Goal: Check status: Check status

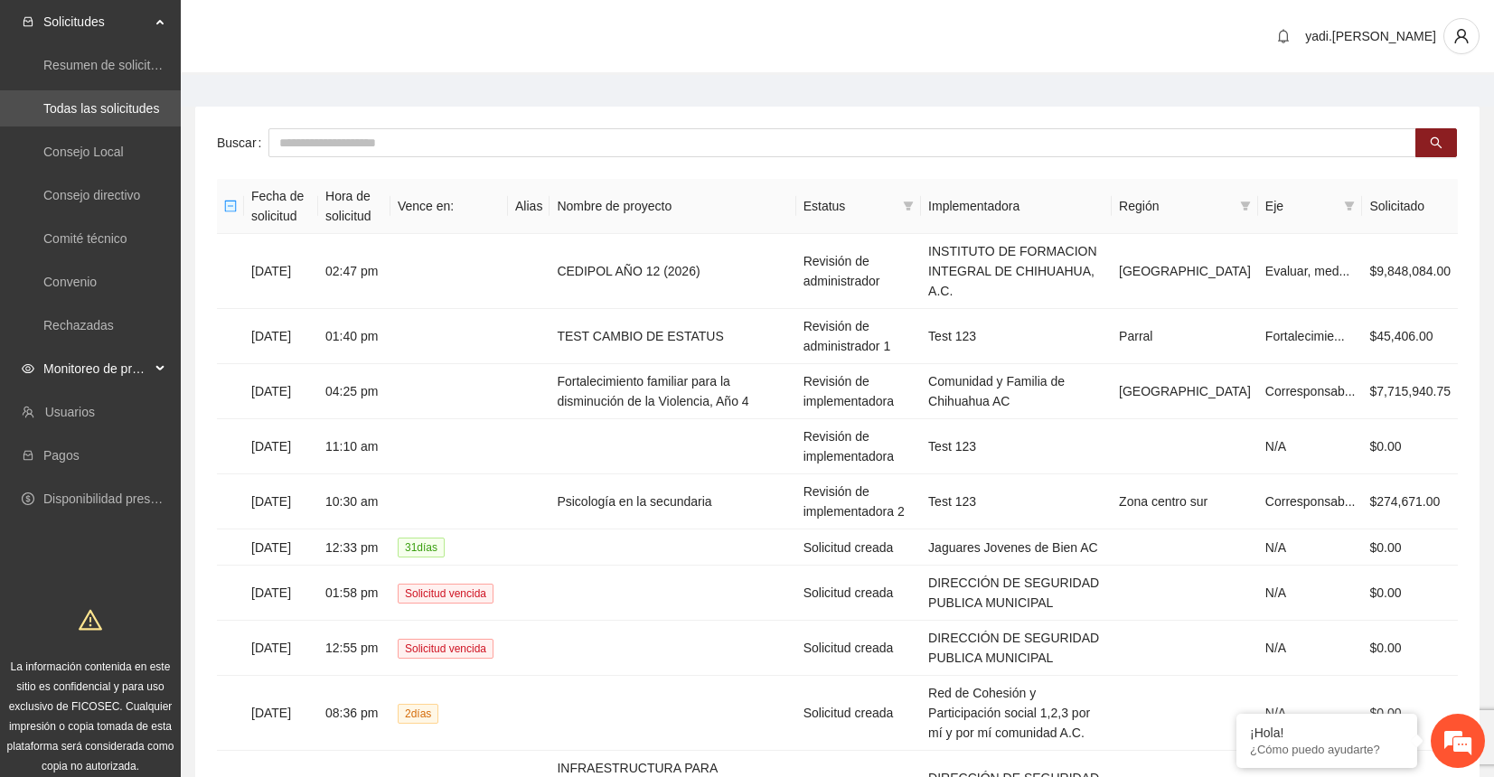
click at [68, 364] on span "Monitoreo de proyectos" at bounding box center [96, 369] width 107 height 36
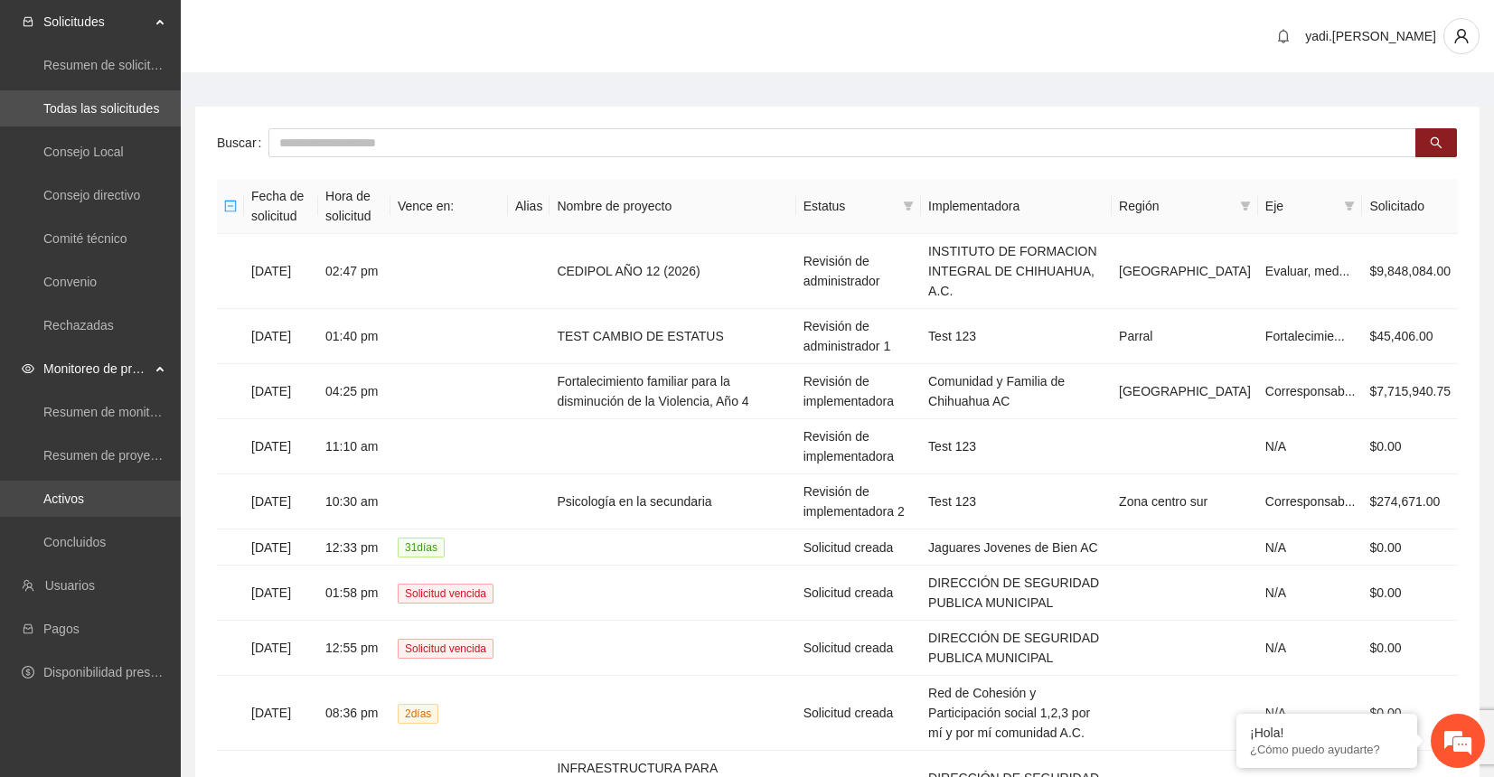
click at [62, 494] on link "Activos" at bounding box center [63, 499] width 41 height 14
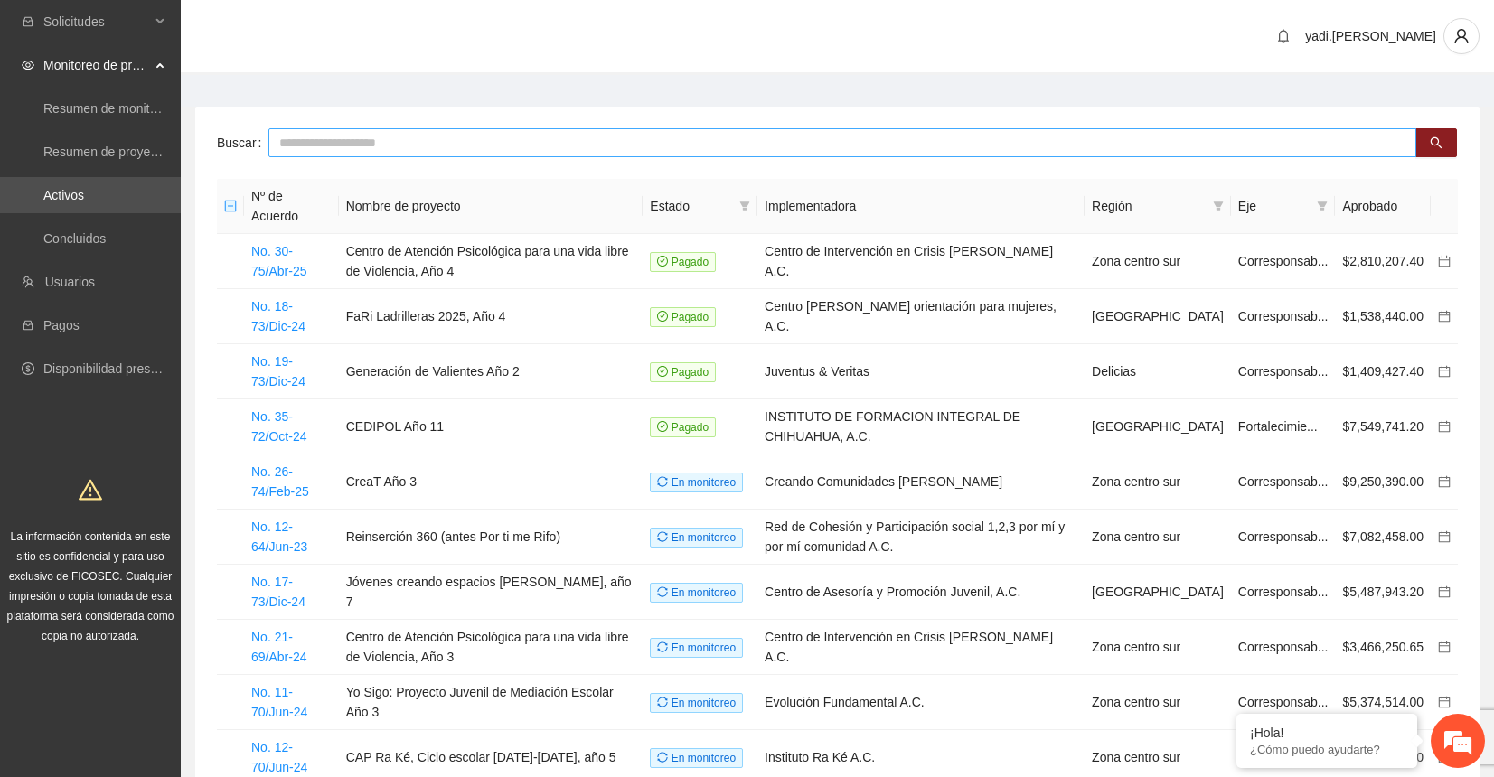
click at [370, 148] on input "text" at bounding box center [842, 142] width 1148 height 29
type input "******"
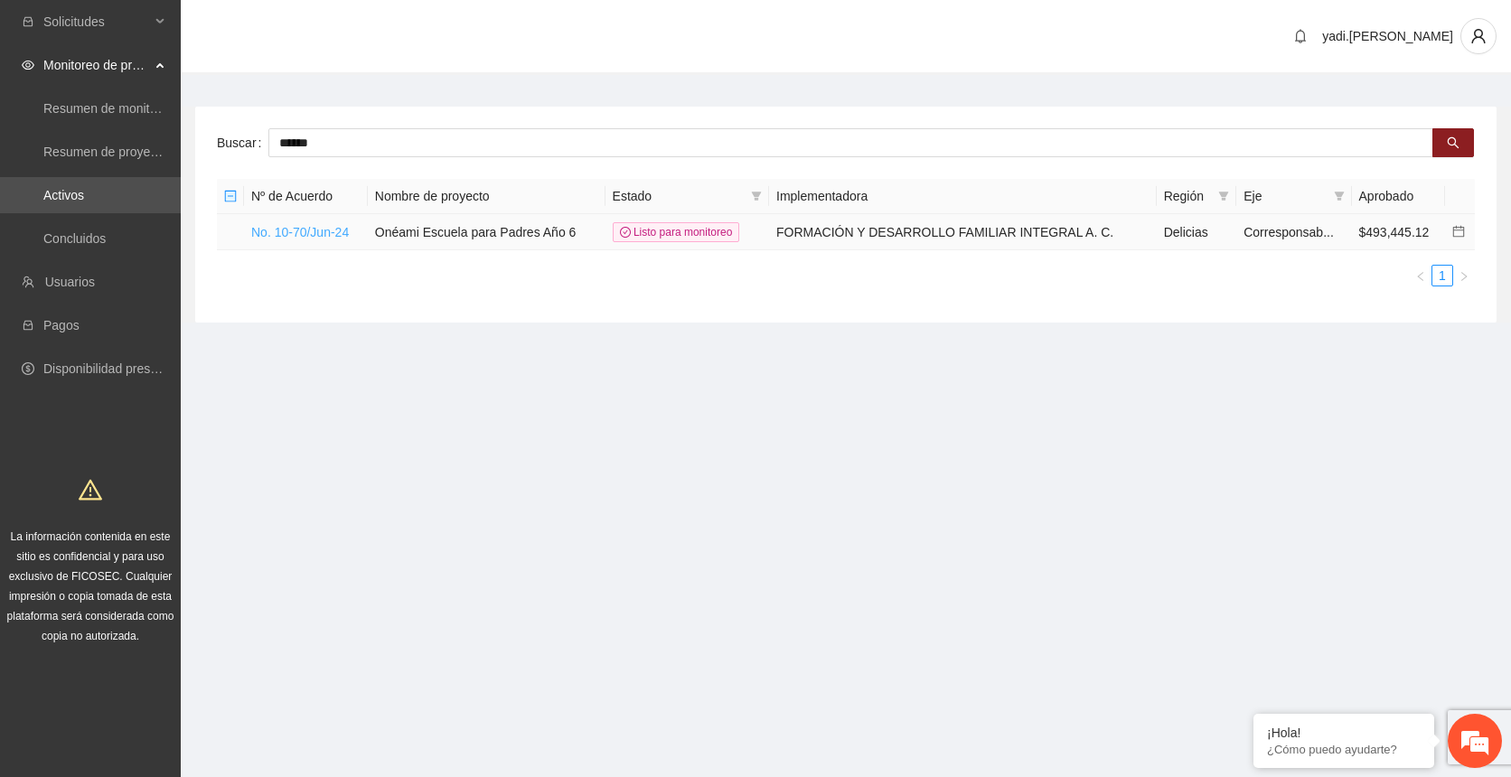
click at [284, 231] on link "No. 10-70/Jun-24" at bounding box center [300, 232] width 98 height 14
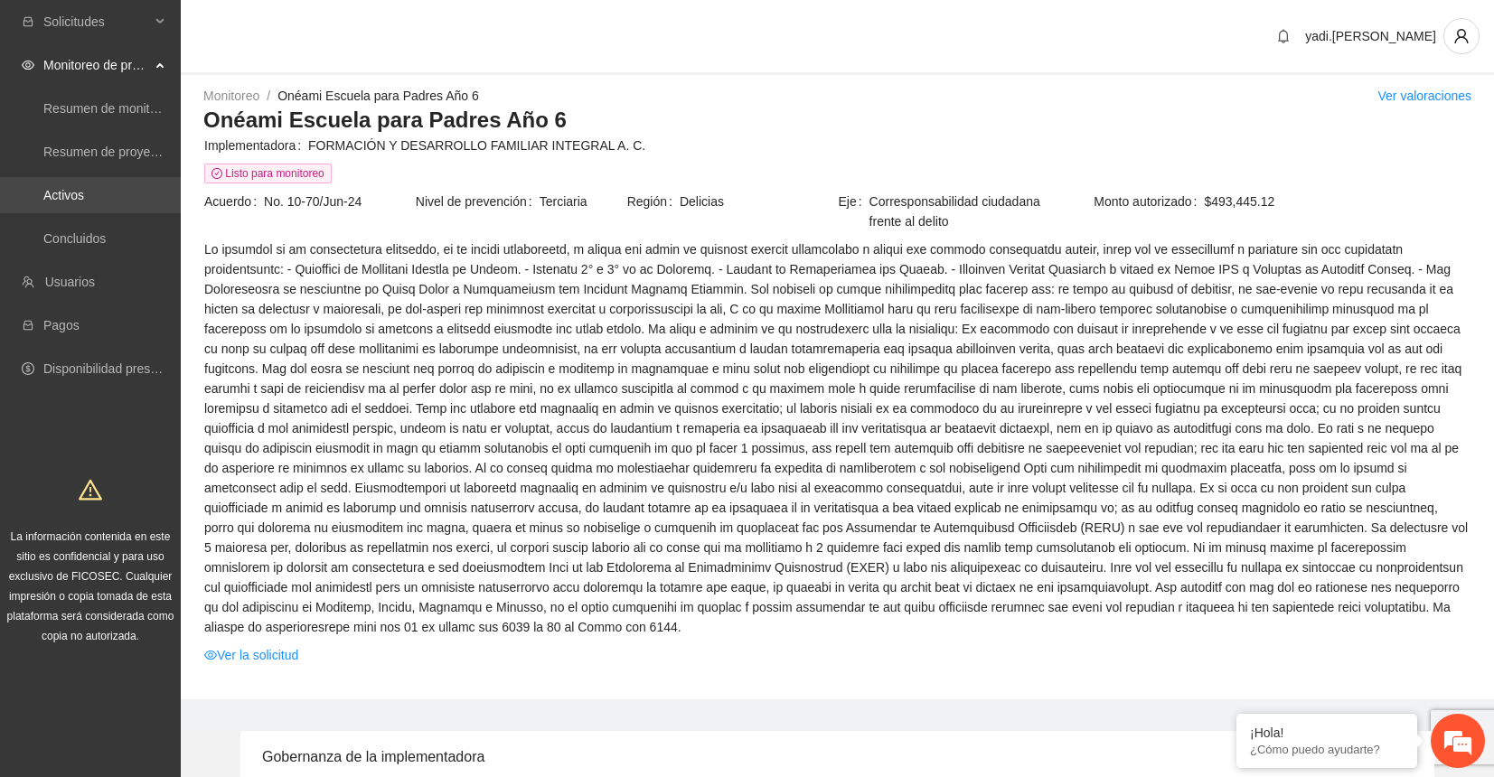
click at [60, 193] on link "Activos" at bounding box center [63, 195] width 41 height 14
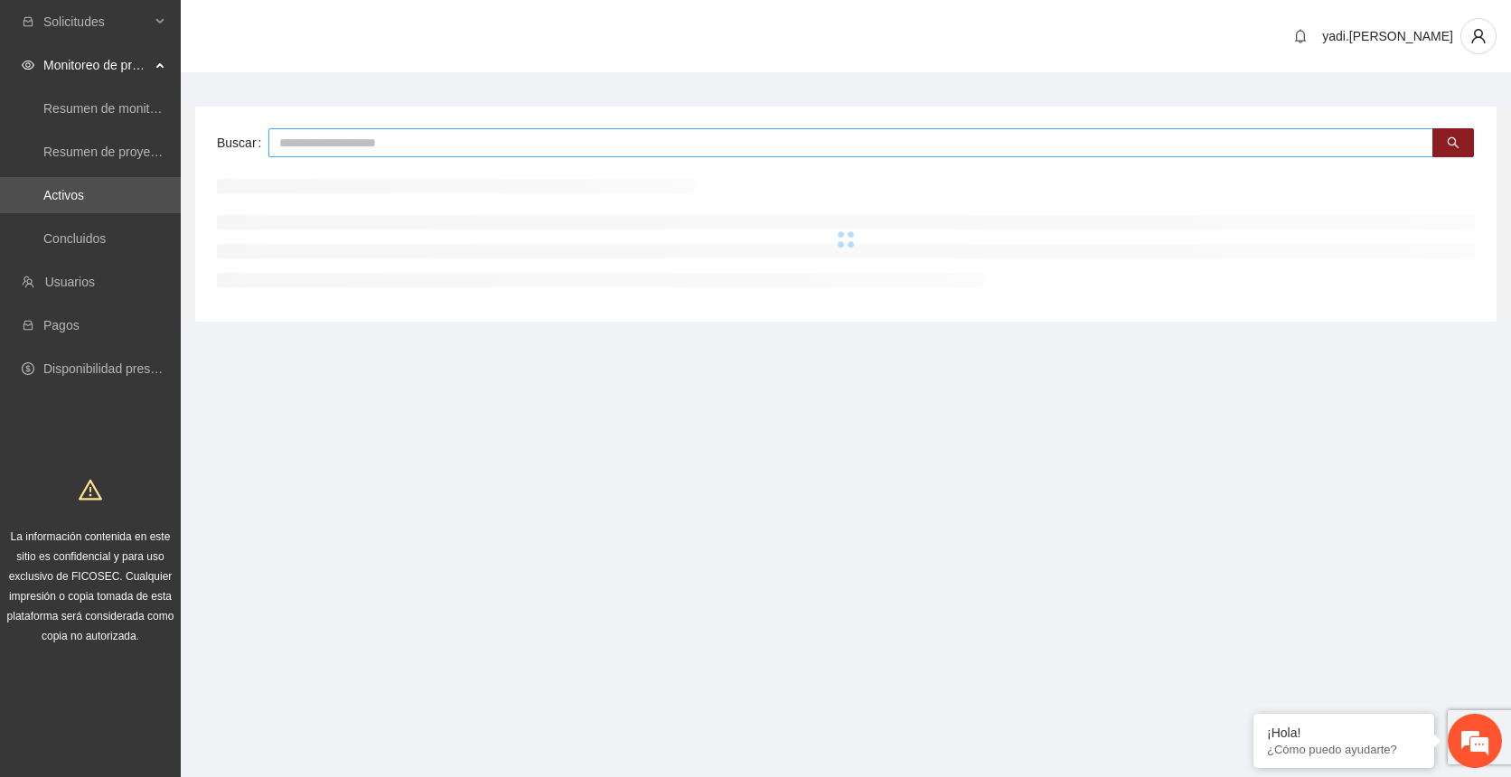
click at [296, 146] on input "text" at bounding box center [850, 142] width 1165 height 29
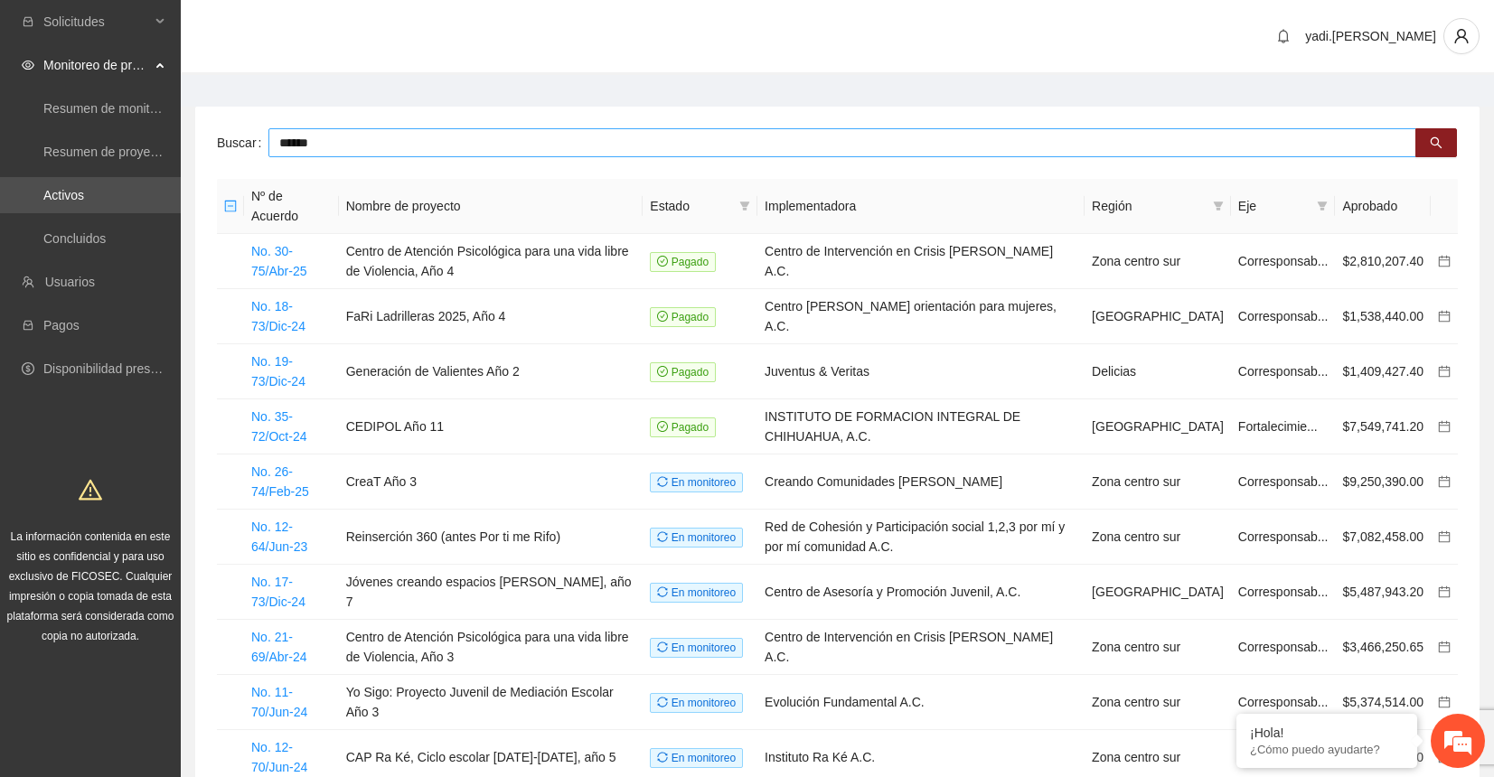
type input "******"
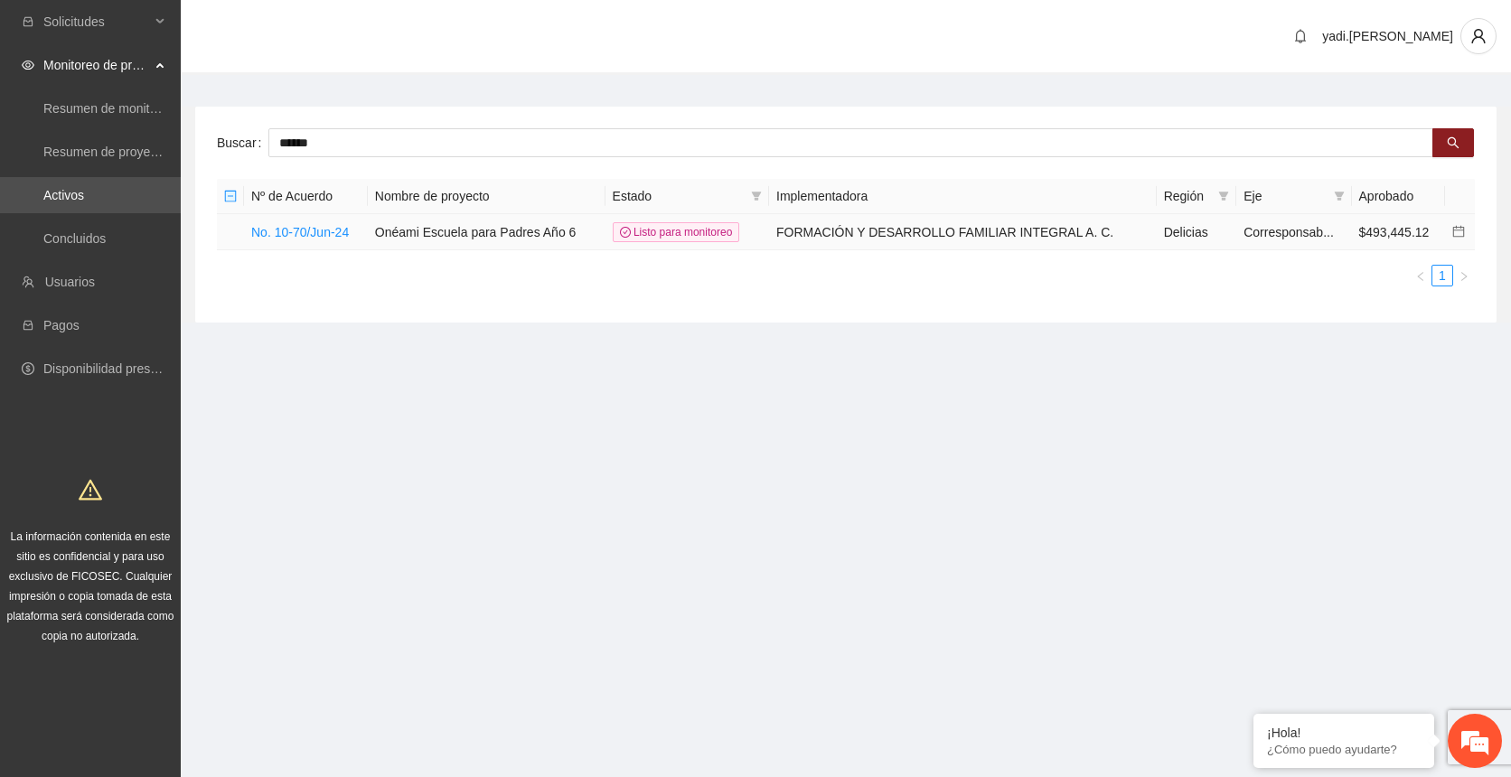
click at [1455, 231] on icon "calendar" at bounding box center [1459, 231] width 13 height 13
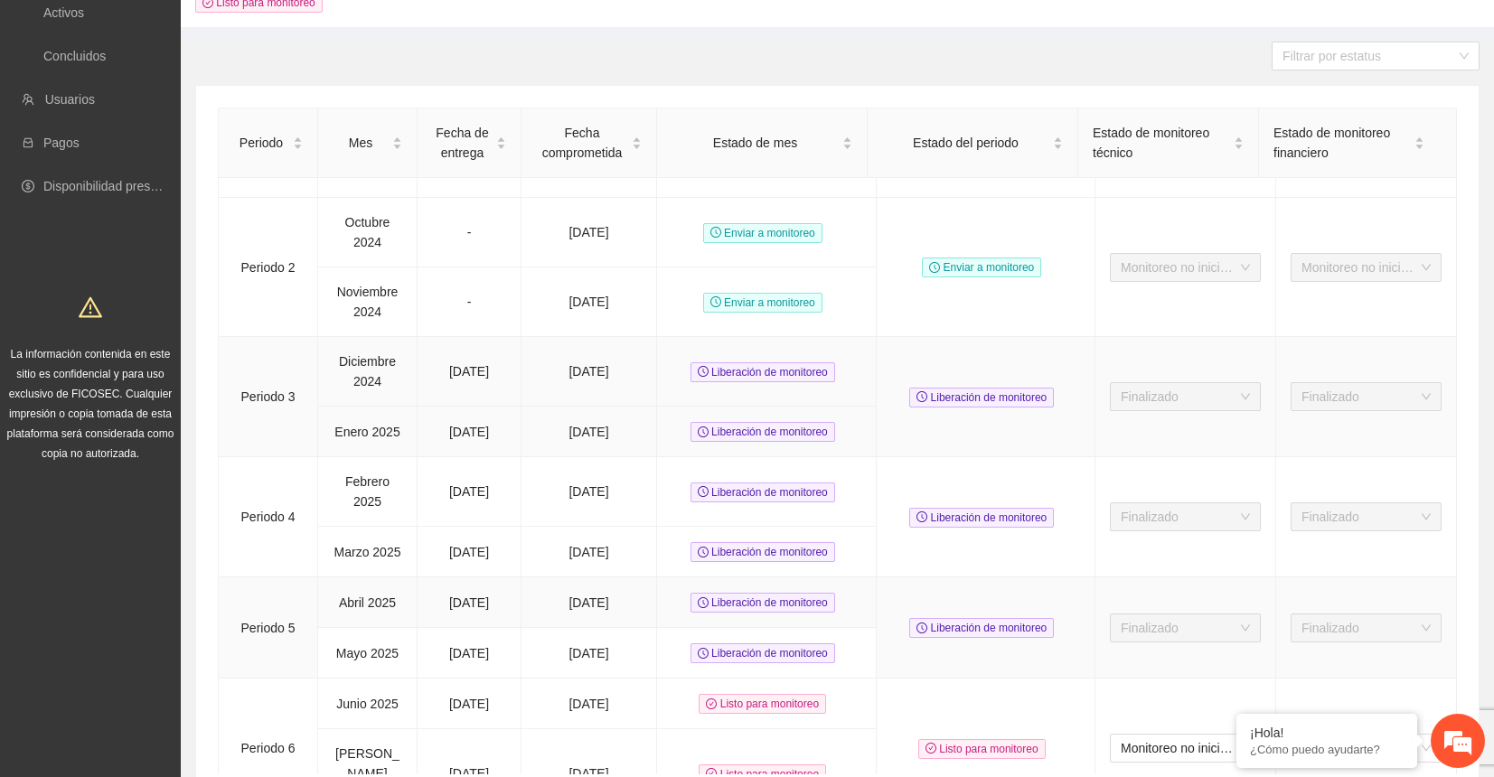
scroll to position [267, 0]
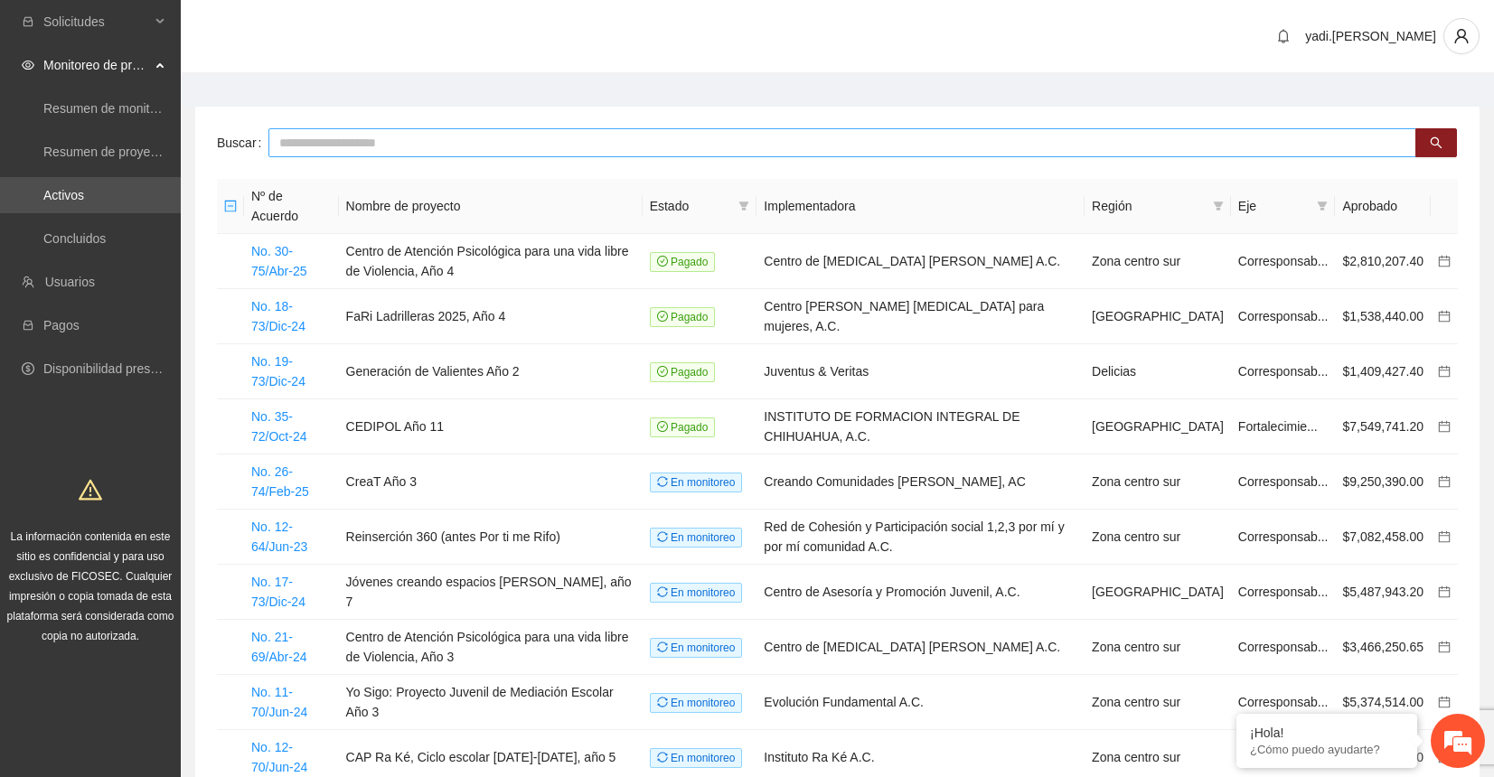
click at [306, 138] on input "text" at bounding box center [842, 142] width 1148 height 29
type input "******"
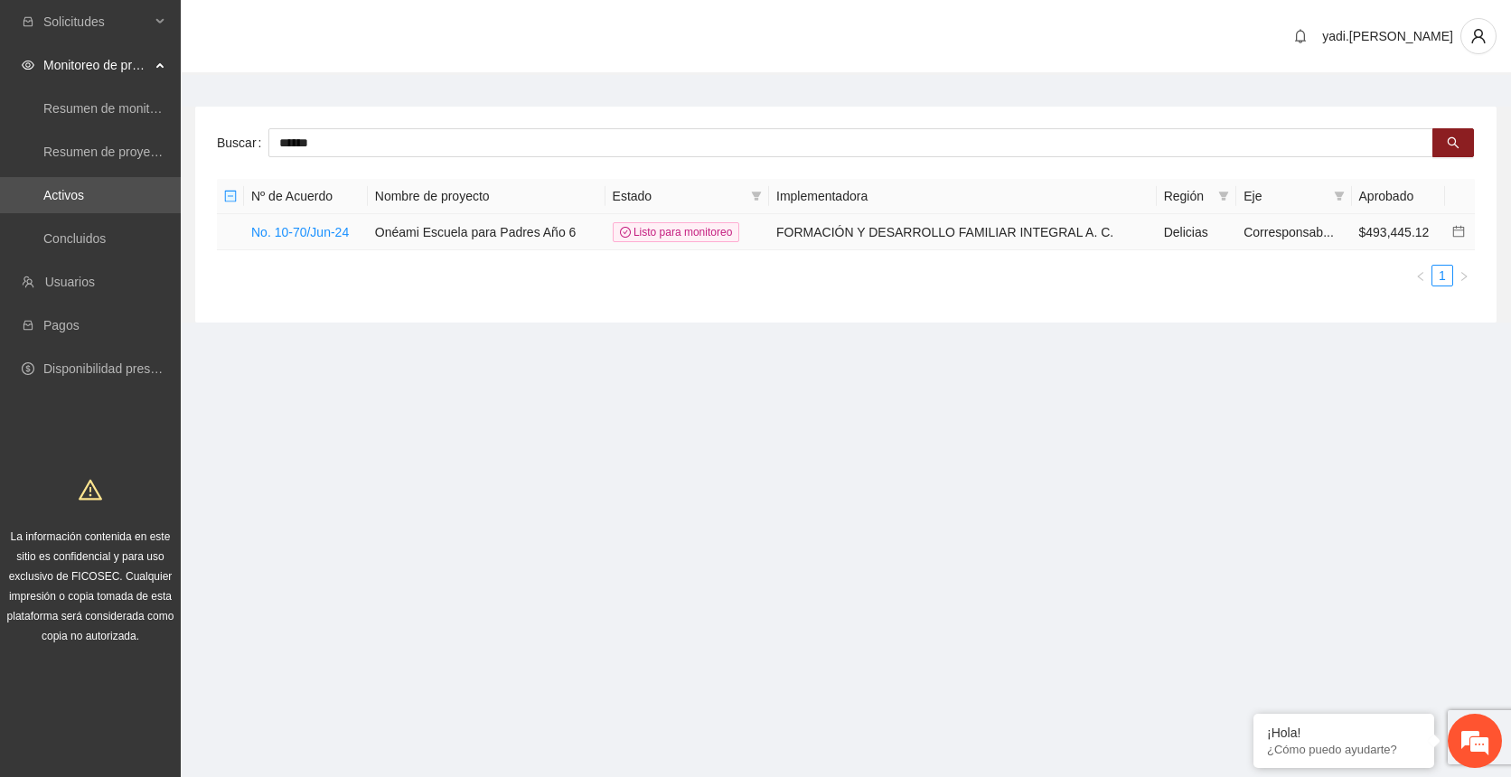
click at [1465, 230] on td at bounding box center [1460, 232] width 30 height 36
click at [1461, 231] on icon "calendar" at bounding box center [1459, 231] width 13 height 13
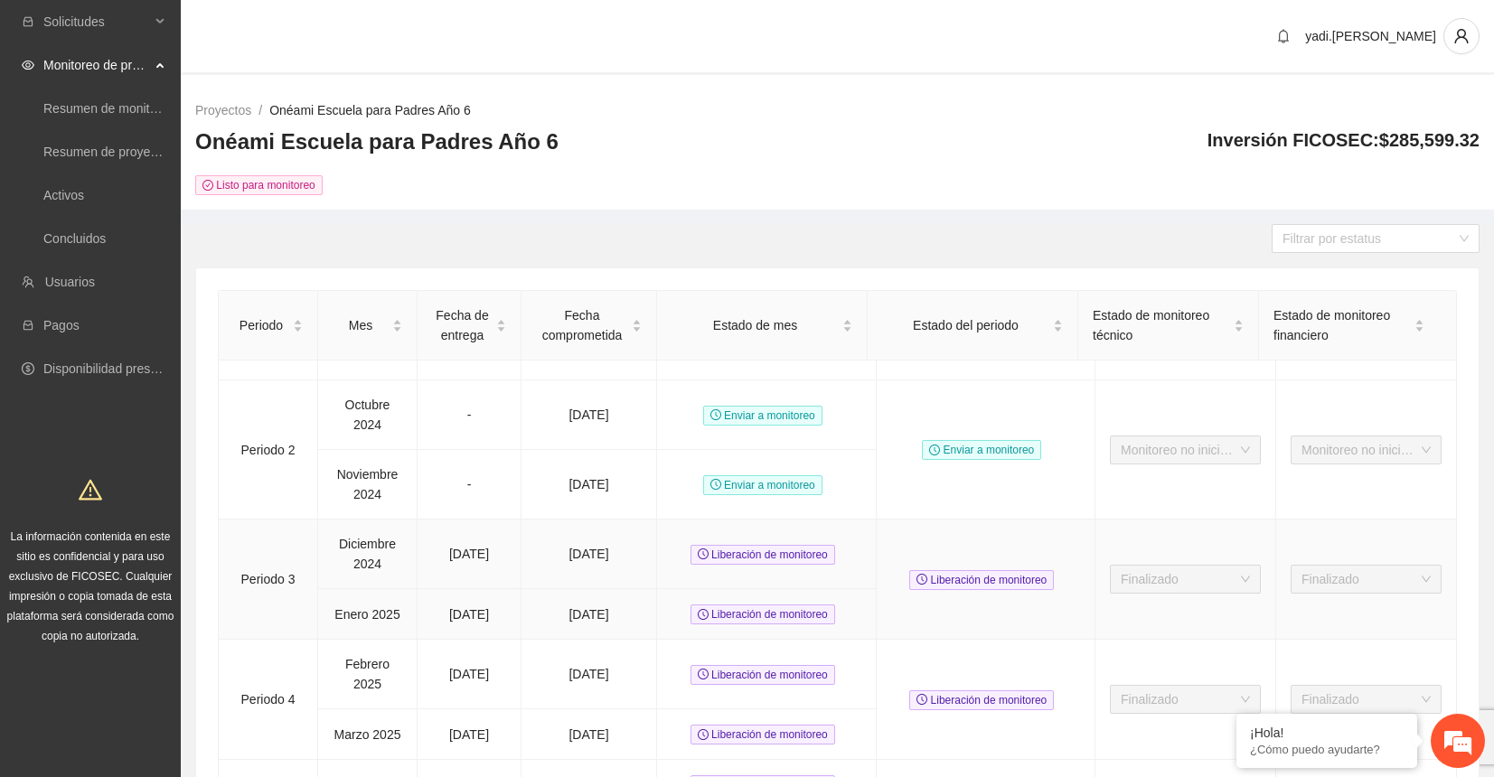
scroll to position [267, 0]
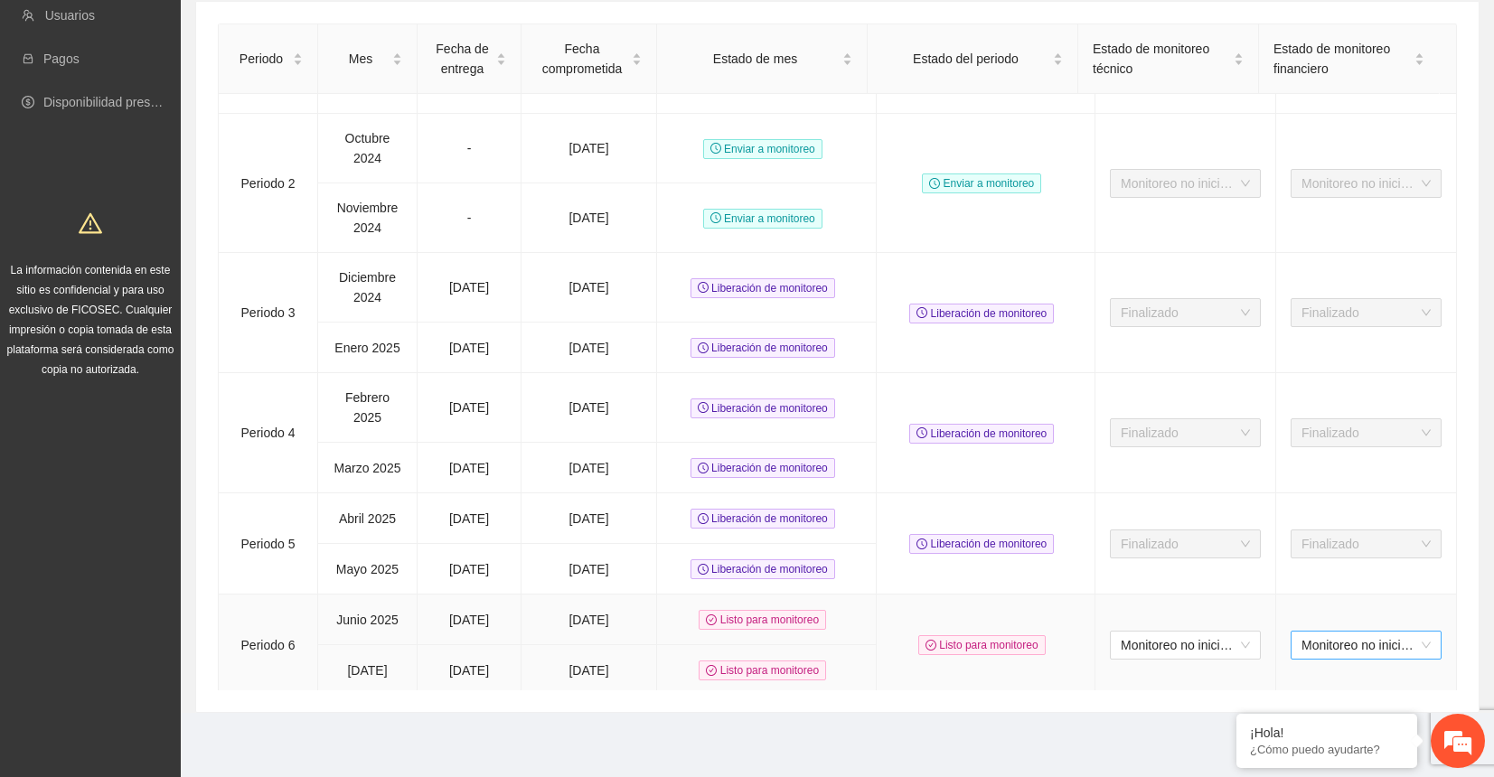
click at [1365, 641] on span "Monitoreo no iniciado" at bounding box center [1366, 645] width 129 height 27
click at [1348, 703] on div "Iniciado" at bounding box center [1349, 704] width 129 height 20
click at [1223, 635] on span "Monitoreo no iniciado" at bounding box center [1185, 645] width 129 height 27
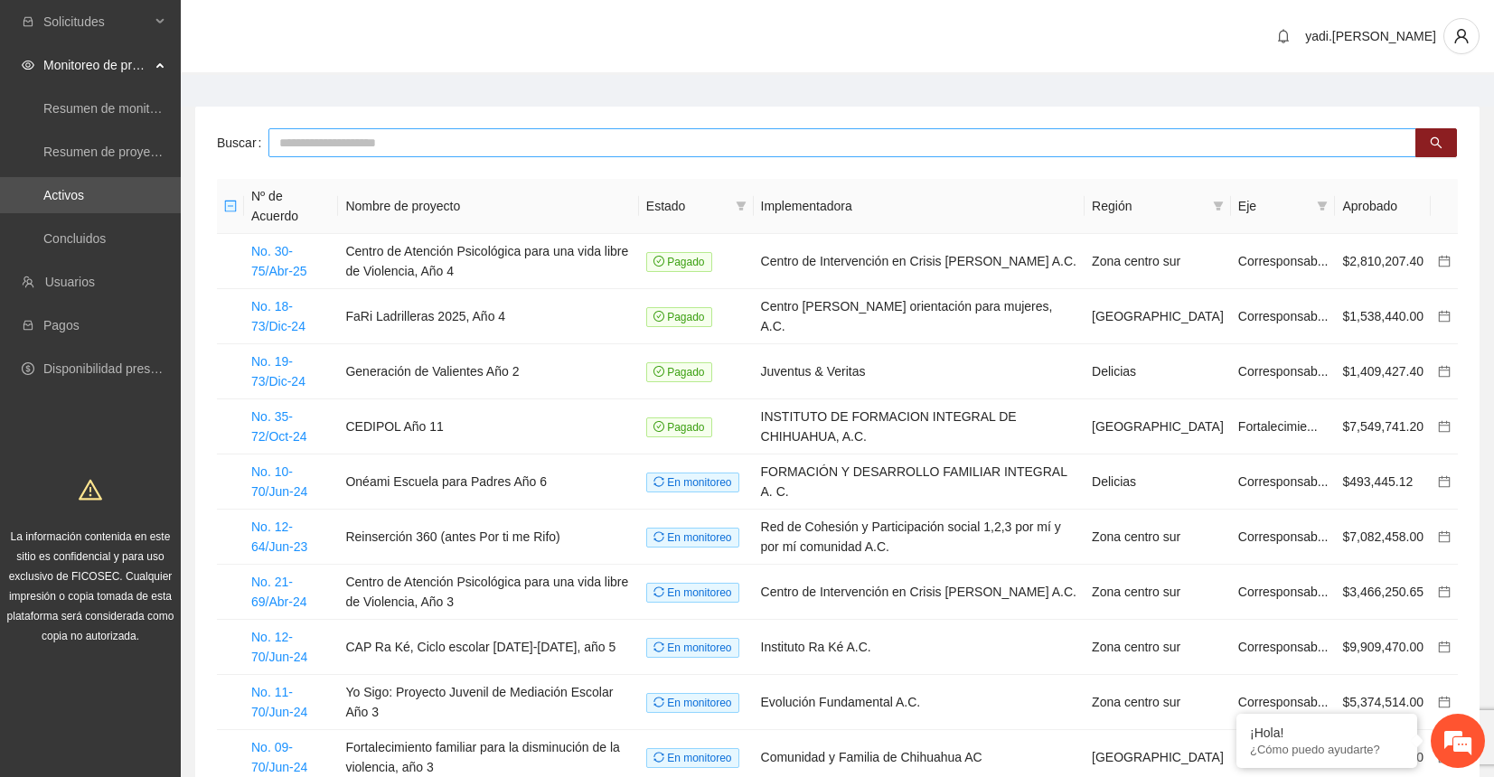
click at [774, 139] on input "text" at bounding box center [842, 142] width 1148 height 29
type input "******"
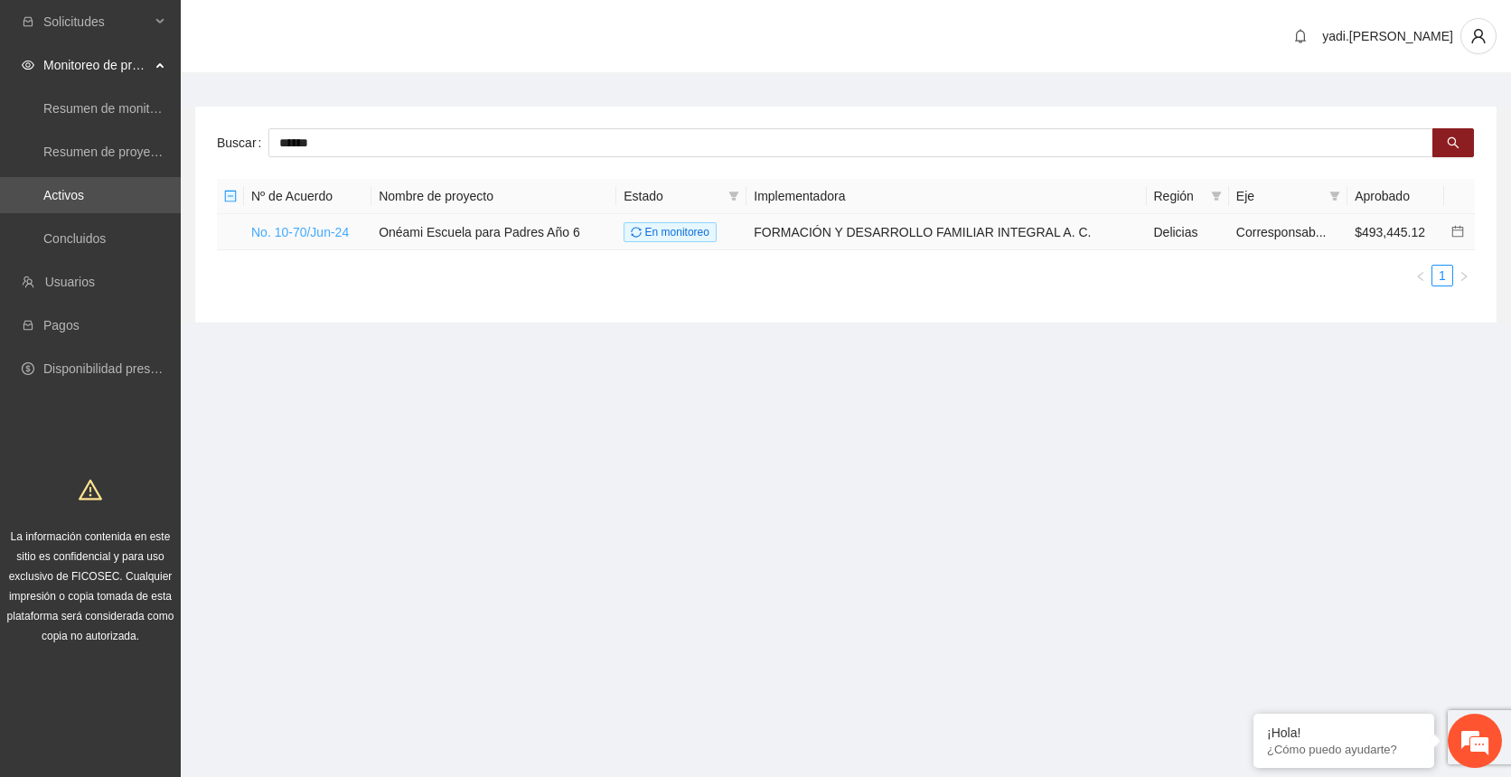
click at [297, 233] on link "No. 10-70/Jun-24" at bounding box center [300, 232] width 98 height 14
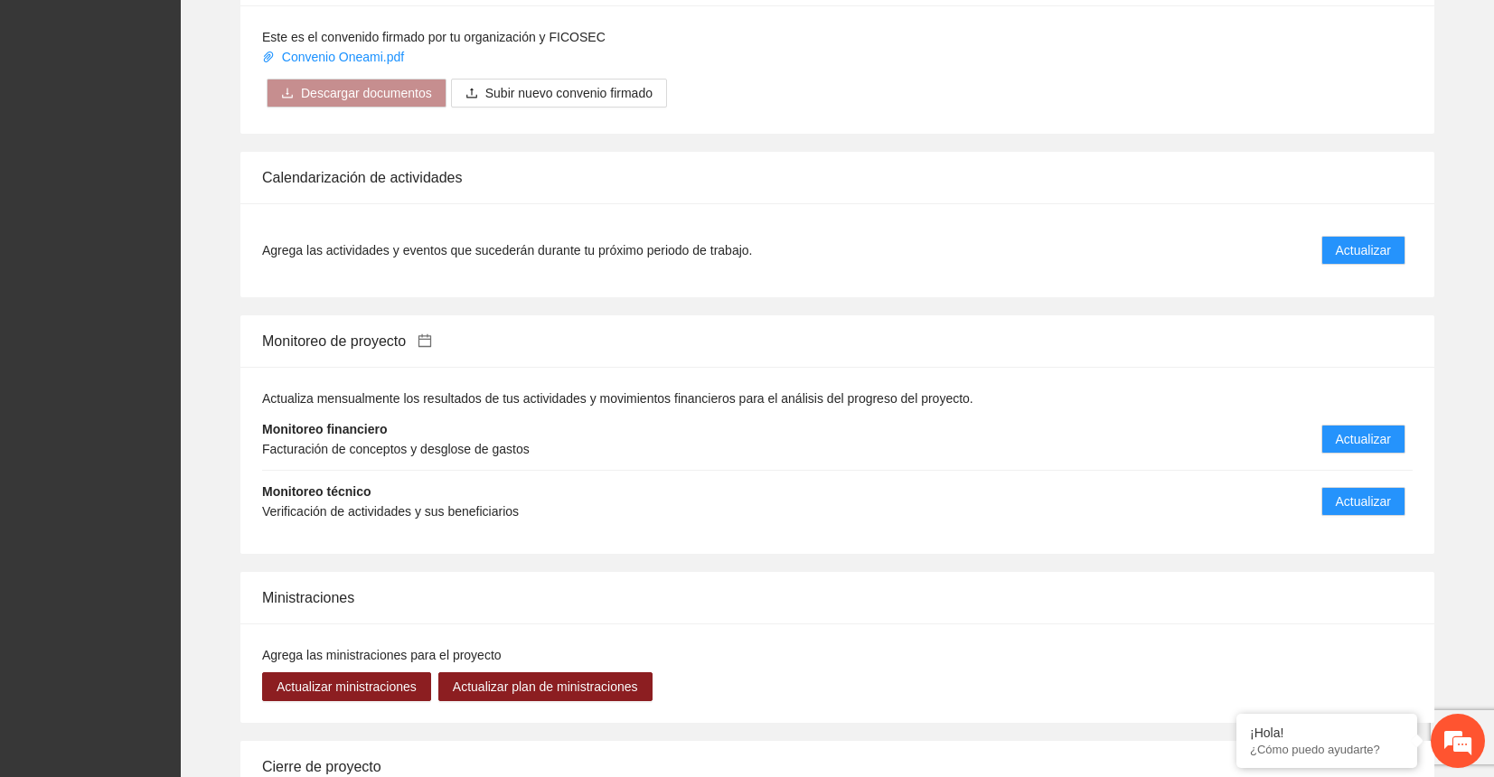
scroll to position [2000, 0]
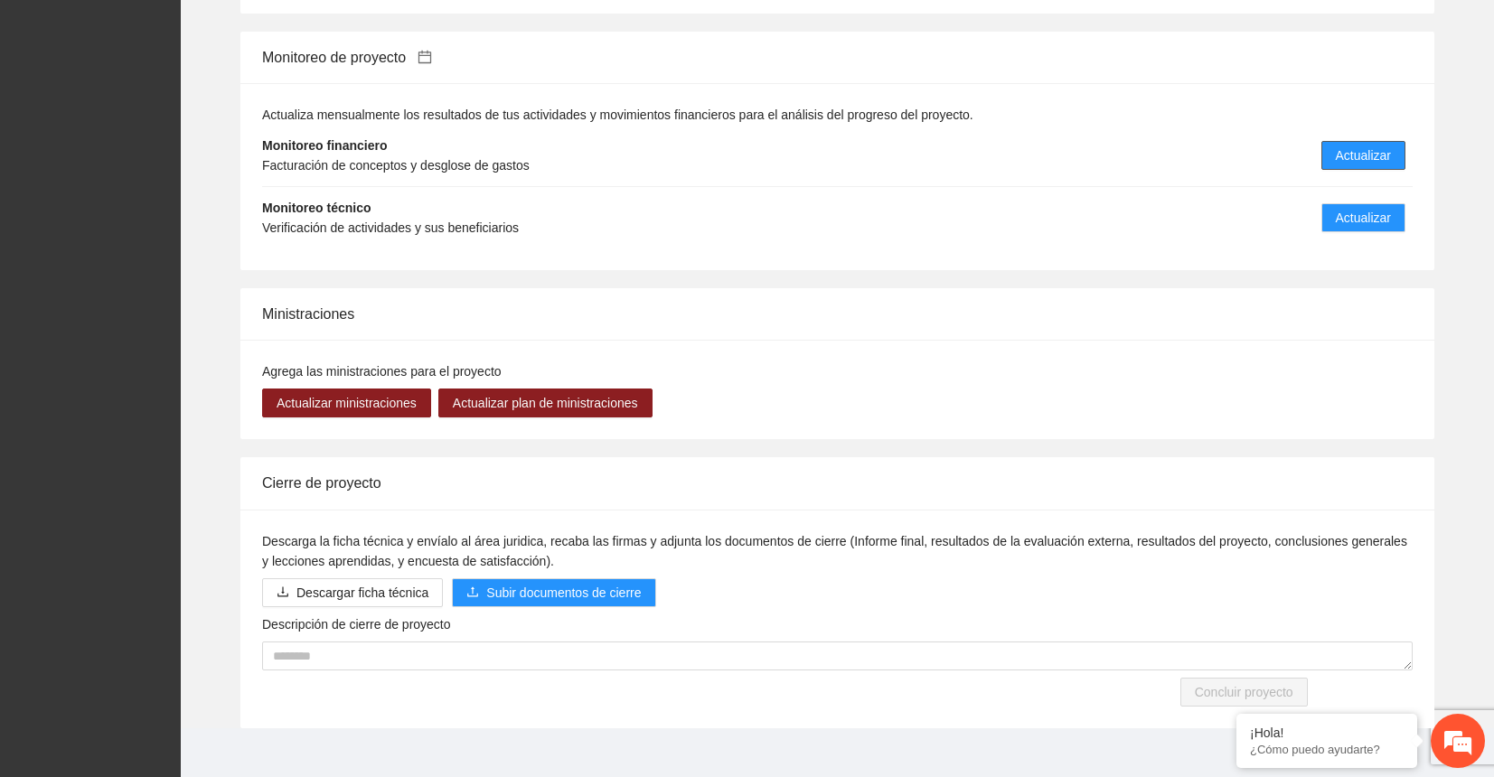
click at [1390, 146] on span "Actualizar" at bounding box center [1363, 156] width 55 height 20
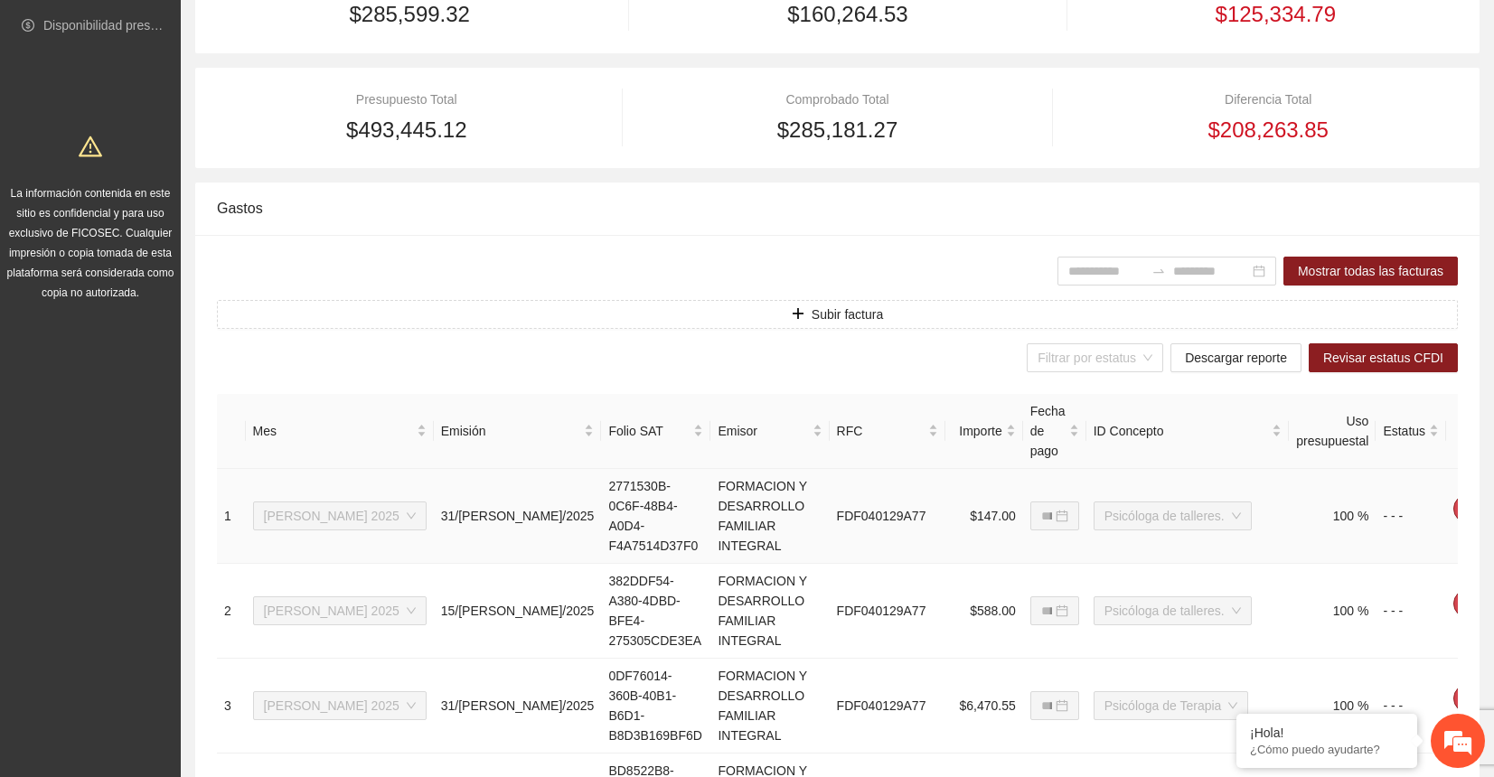
scroll to position [291, 0]
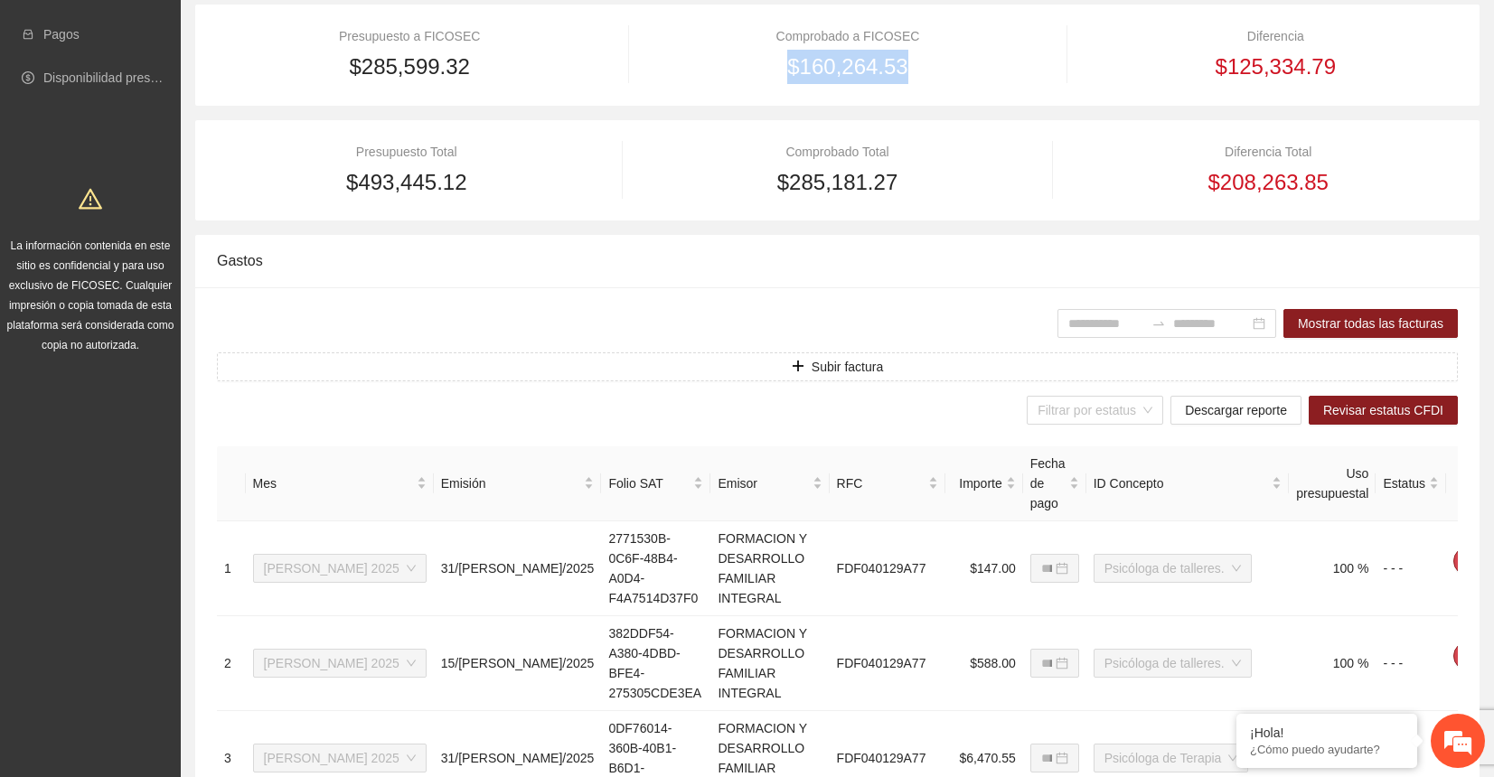
drag, startPoint x: 906, startPoint y: 71, endPoint x: 744, endPoint y: 66, distance: 161.9
click at [744, 66] on div "$160,264.53" at bounding box center [848, 67] width 388 height 34
copy span "$160,264.53"
